Goal: Navigation & Orientation: Find specific page/section

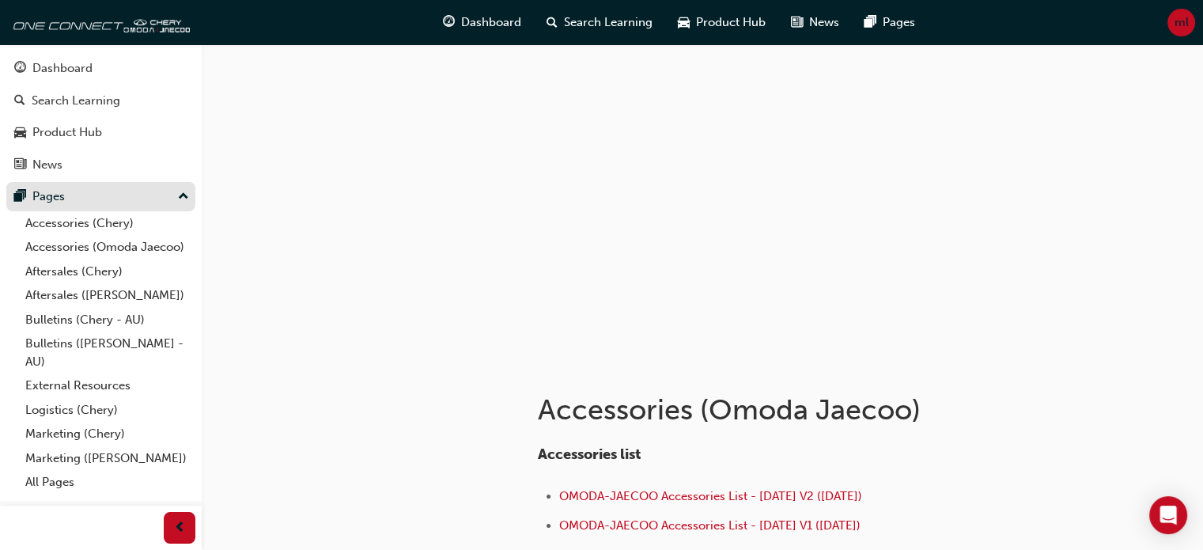
click at [195, 195] on button "Pages" at bounding box center [100, 196] width 189 height 29
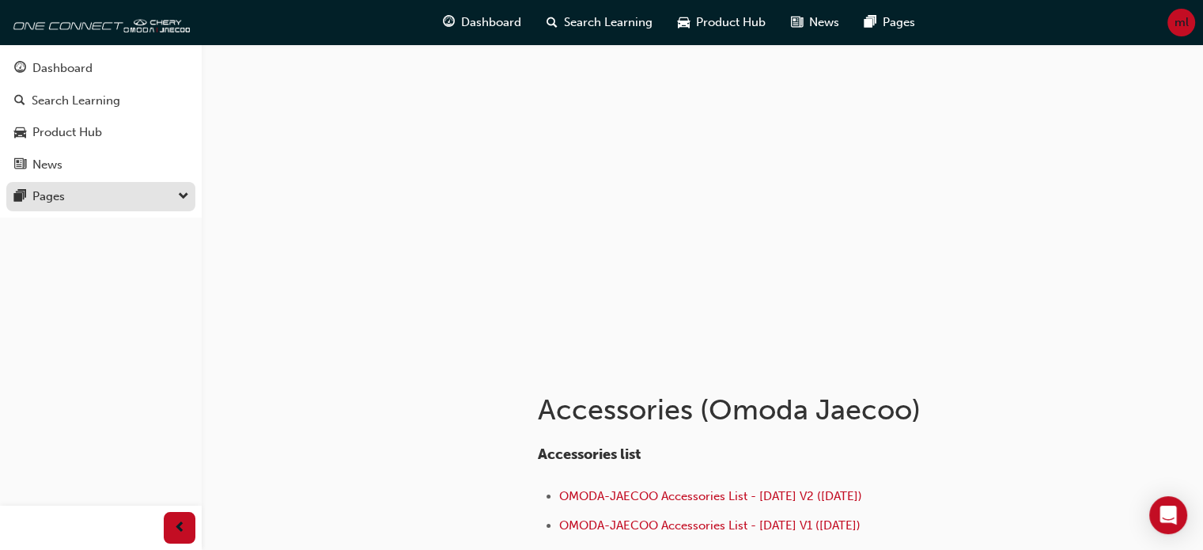
click at [195, 195] on button "Pages" at bounding box center [100, 196] width 189 height 29
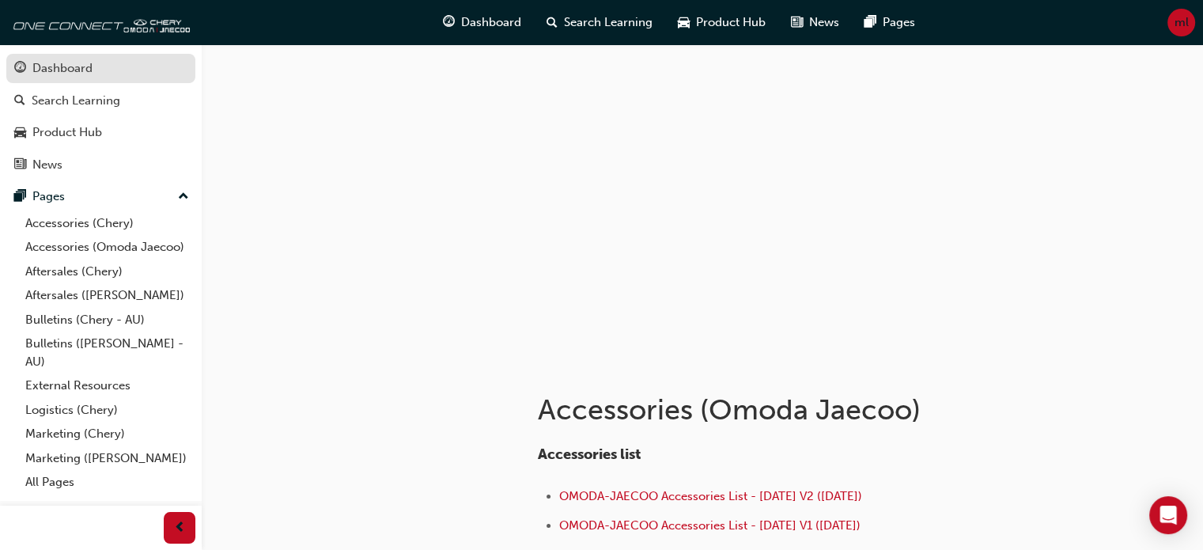
click at [173, 63] on div "Dashboard" at bounding box center [100, 69] width 173 height 20
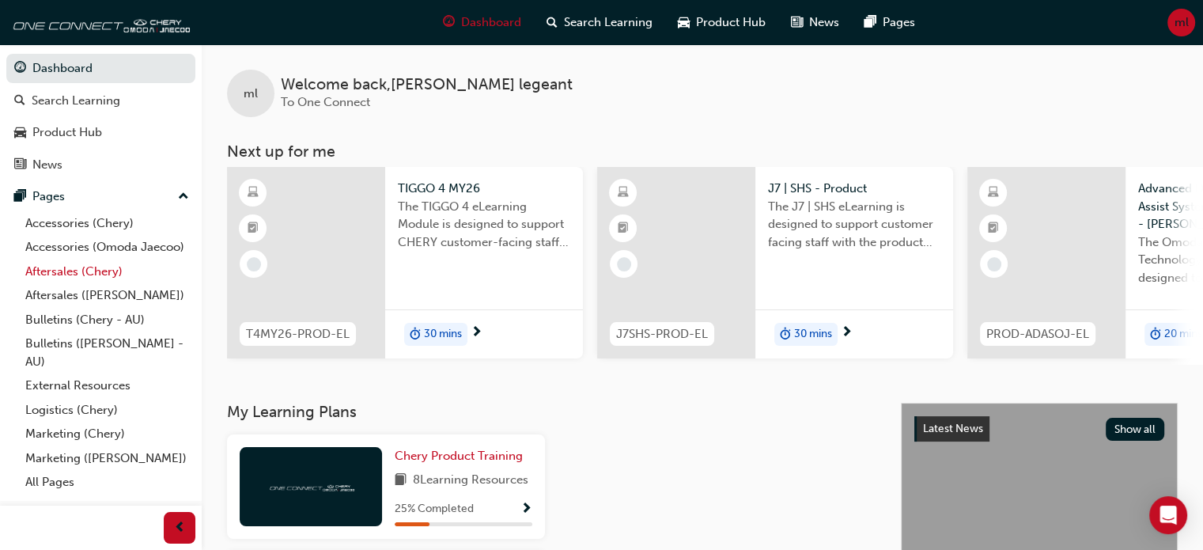
click at [98, 267] on link "Aftersales (Chery)" at bounding box center [107, 271] width 176 height 25
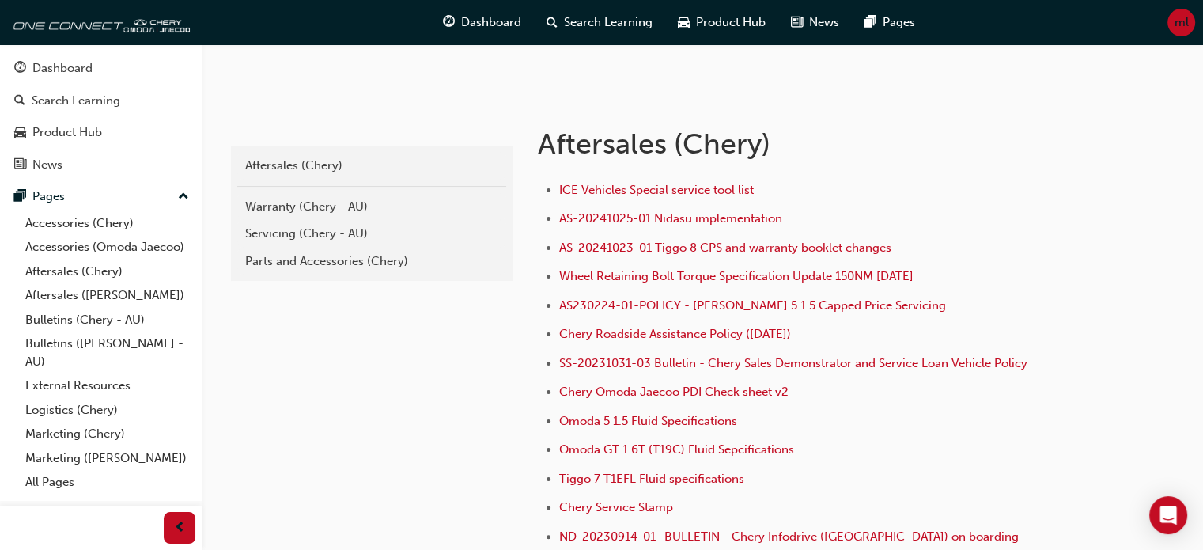
scroll to position [266, 0]
click at [299, 237] on div "Servicing (Chery - AU)" at bounding box center [371, 234] width 253 height 18
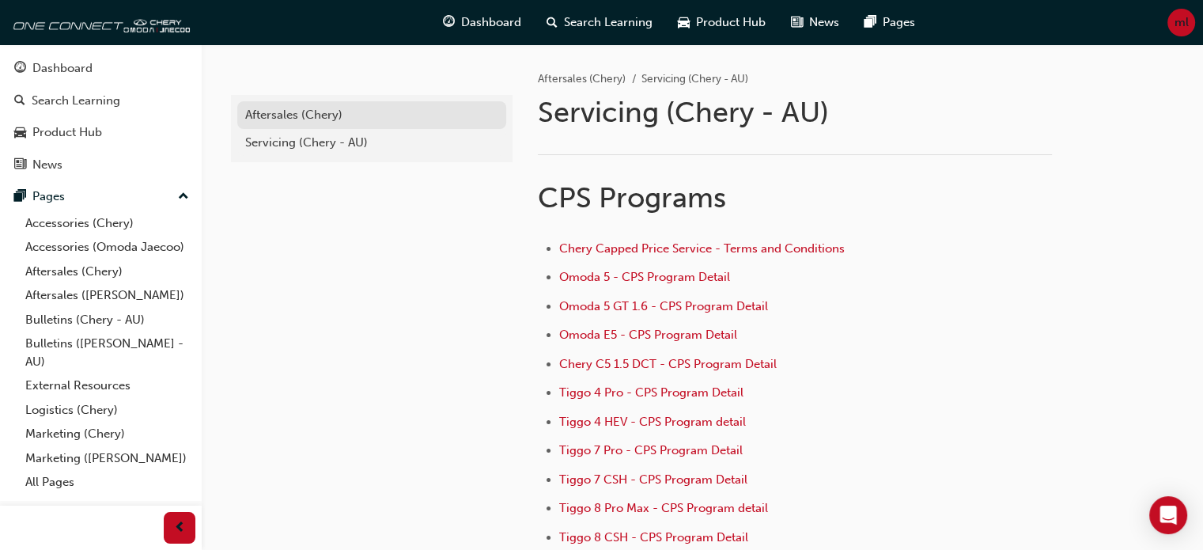
click at [284, 113] on div "Aftersales (Chery)" at bounding box center [371, 115] width 253 height 18
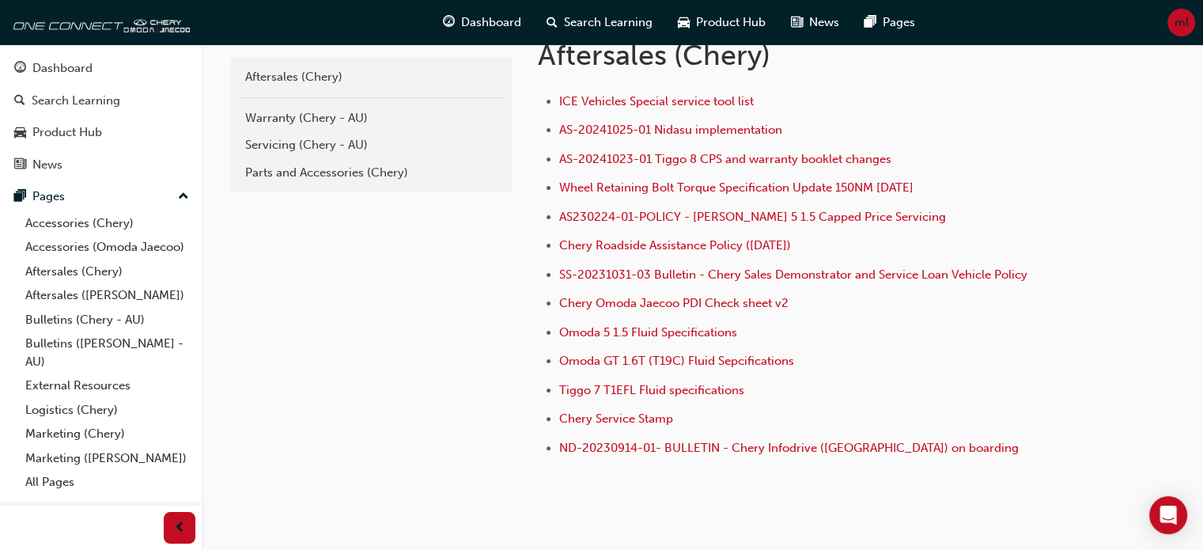
scroll to position [358, 0]
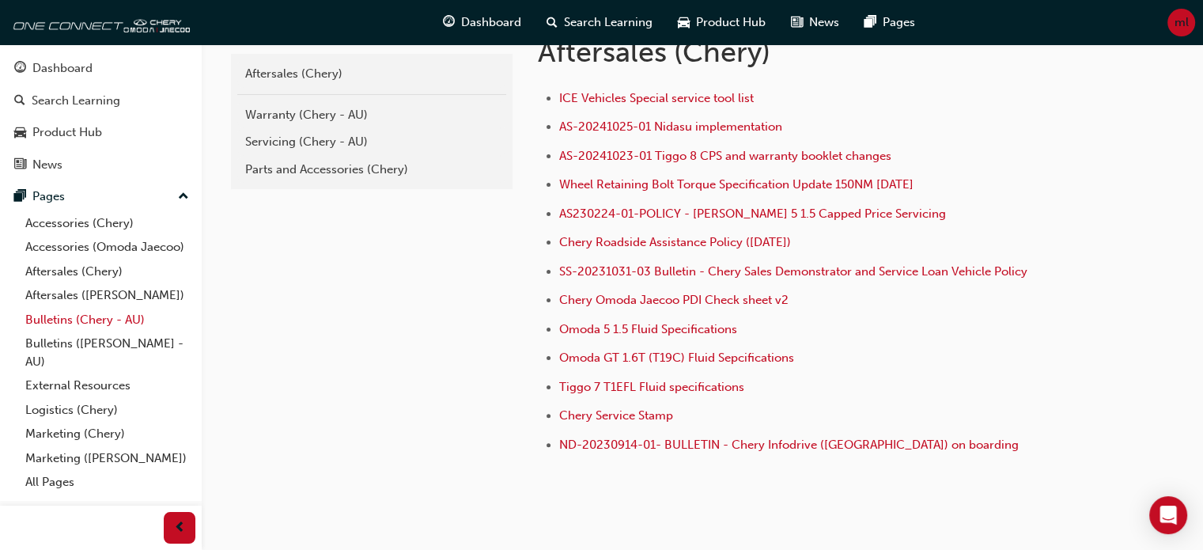
click at [101, 331] on link "Bulletins (Chery - AU)" at bounding box center [107, 320] width 176 height 25
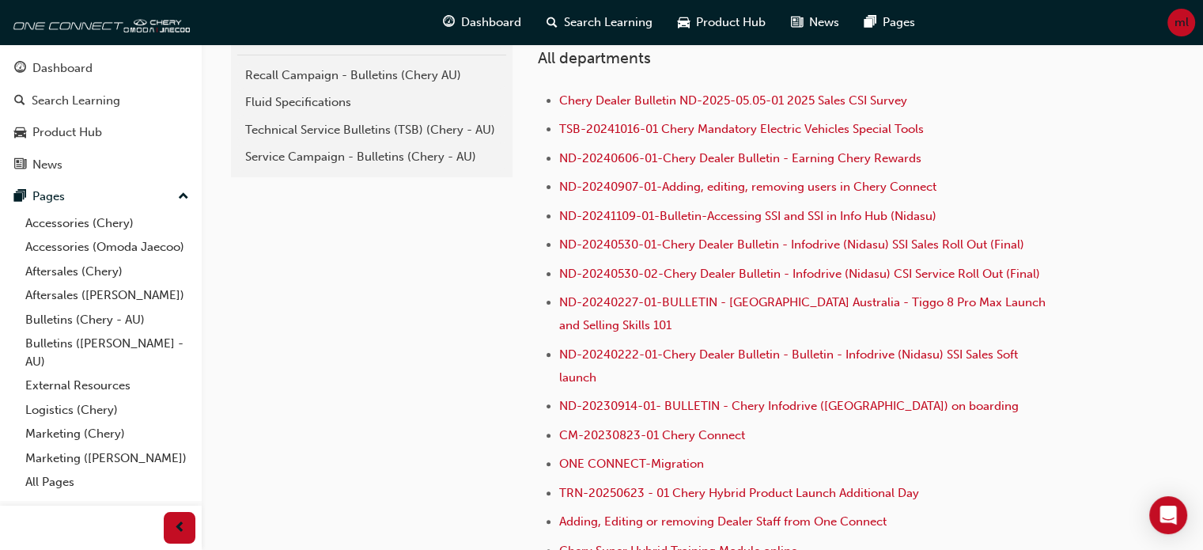
scroll to position [400, 0]
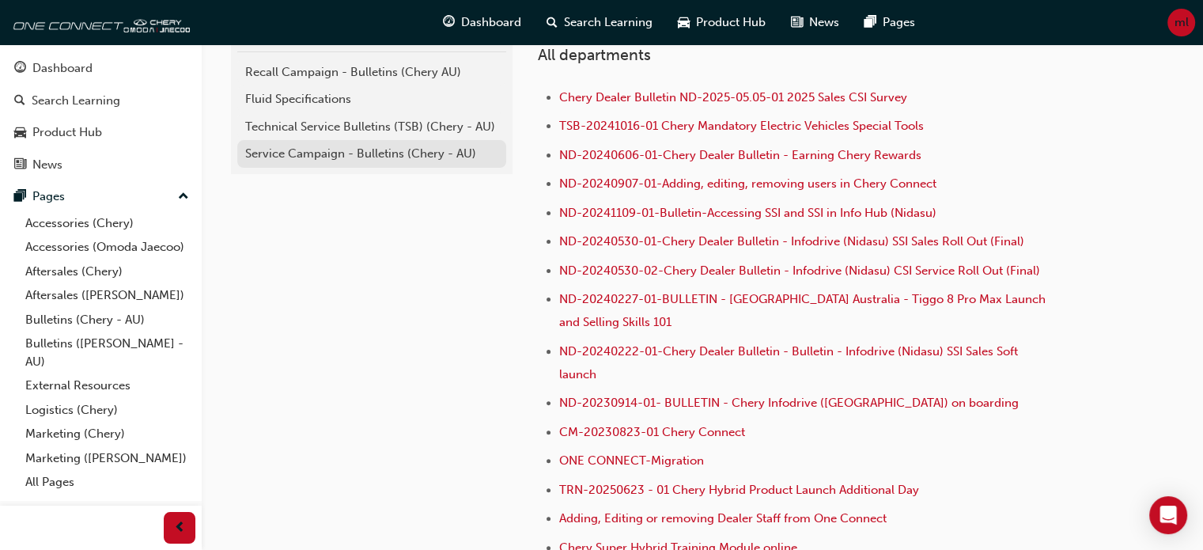
click at [350, 157] on div "Service Campaign - Bulletins (Chery - AU)" at bounding box center [371, 154] width 253 height 18
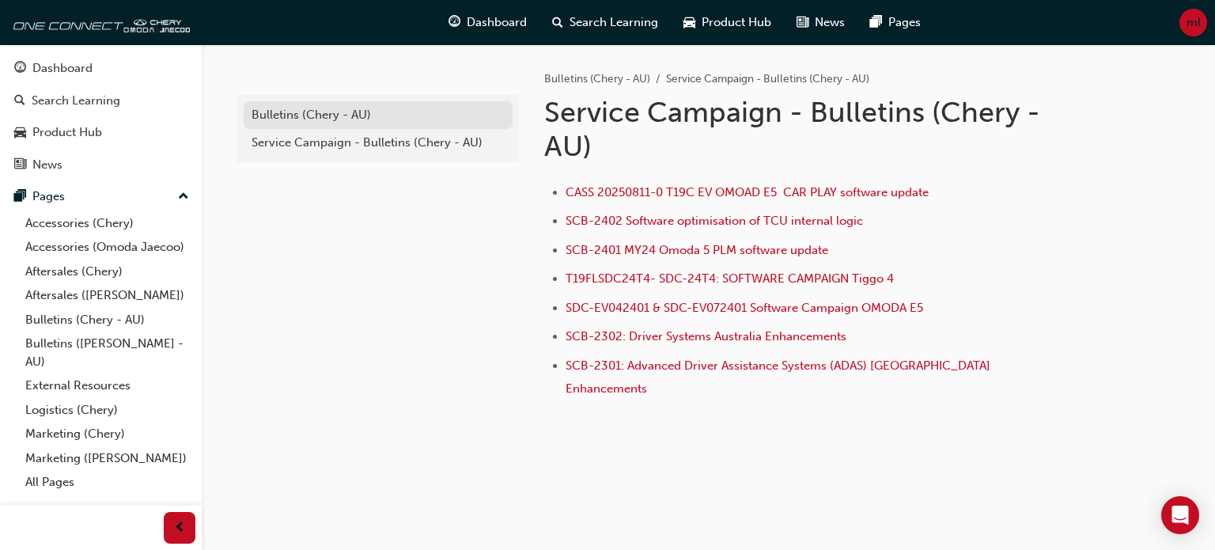
click at [347, 111] on div "Bulletins (Chery - AU)" at bounding box center [378, 115] width 253 height 18
